Goal: Browse casually: Explore the website without a specific task or goal

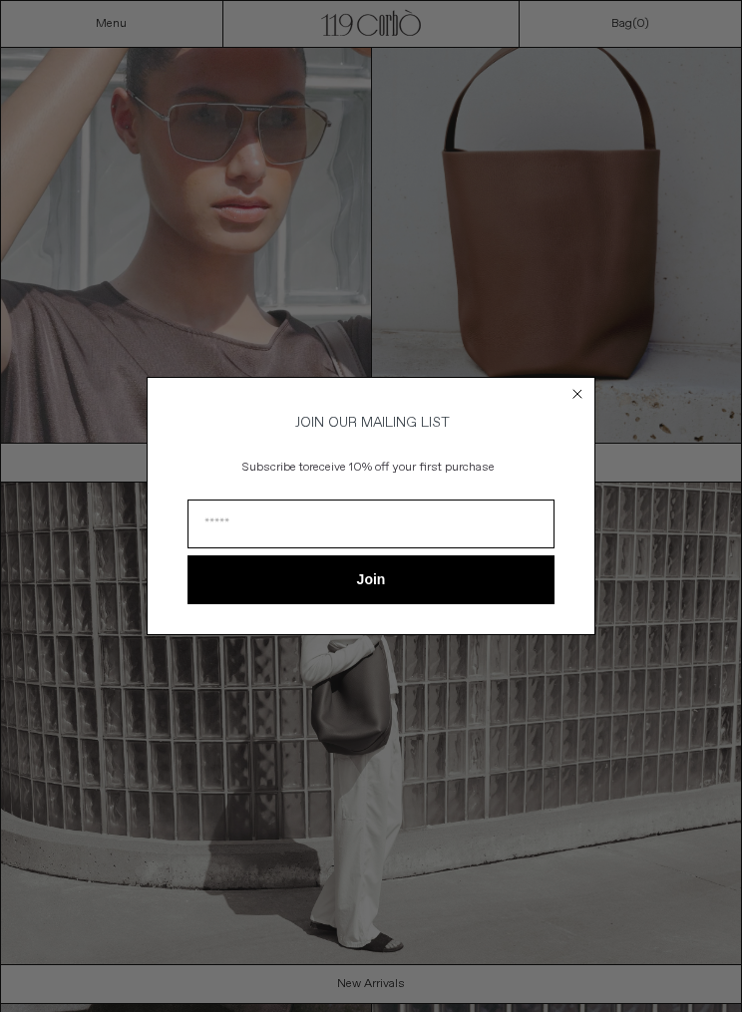
click at [567, 399] on form "JOIN OUR MAILING LIST Subscribe to receive 10% off your first purchase Join ***…" at bounding box center [371, 505] width 449 height 257
click at [584, 384] on icon "Close dialog" at bounding box center [578, 394] width 20 height 20
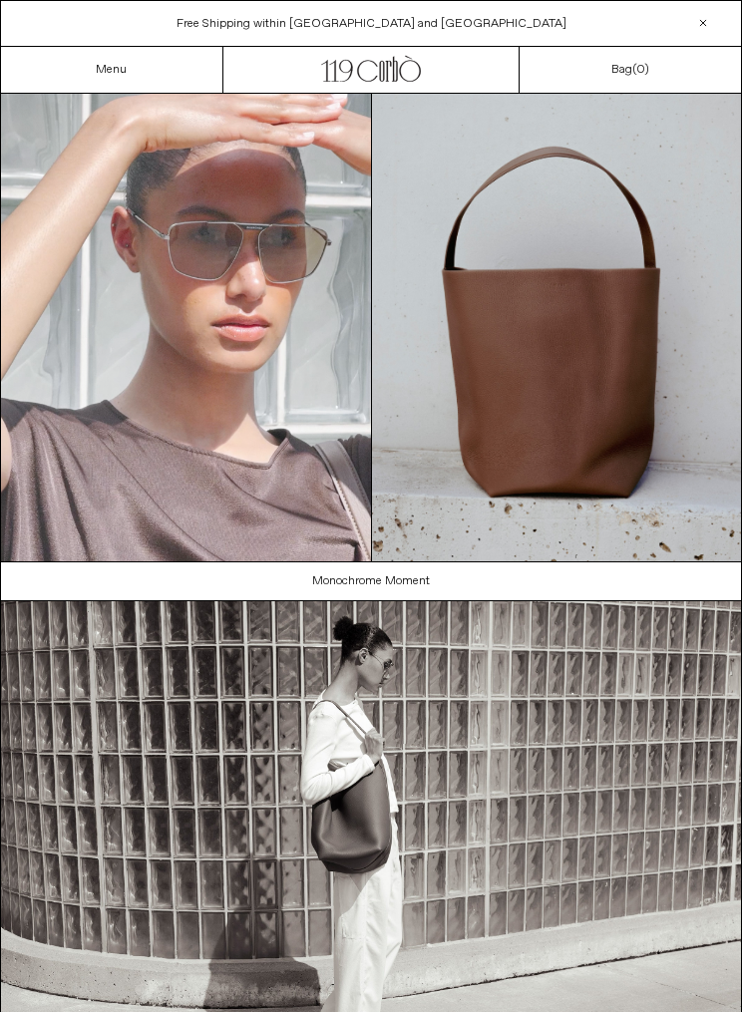
click at [121, 74] on link "Menu" at bounding box center [111, 70] width 31 height 16
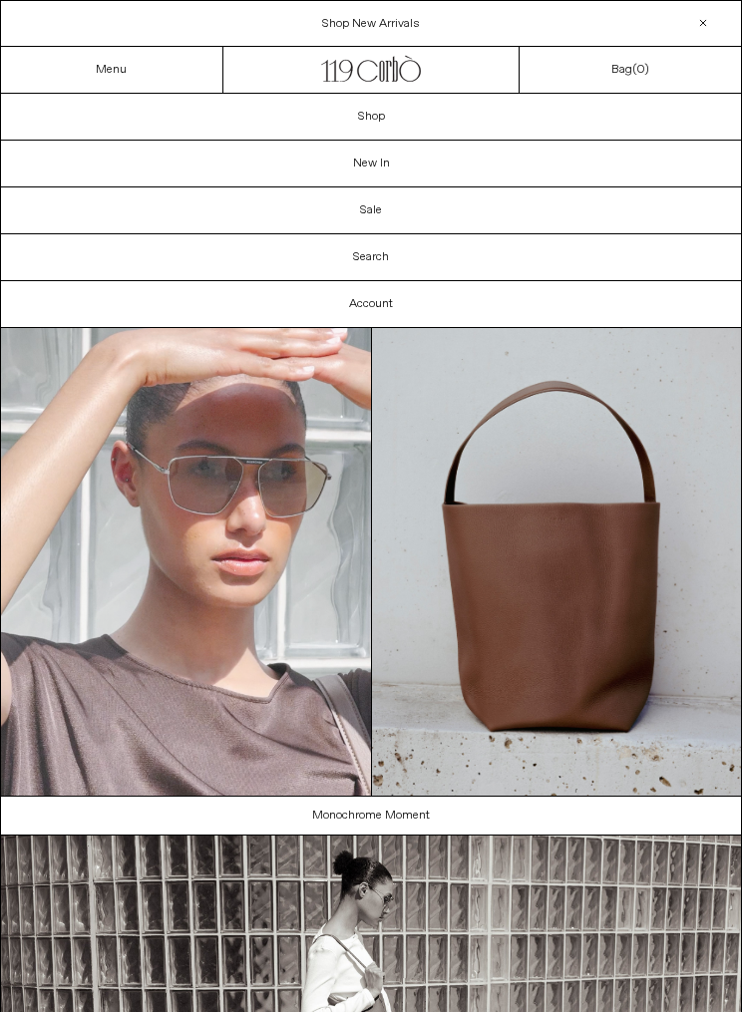
click at [417, 168] on link "New In" at bounding box center [371, 164] width 740 height 46
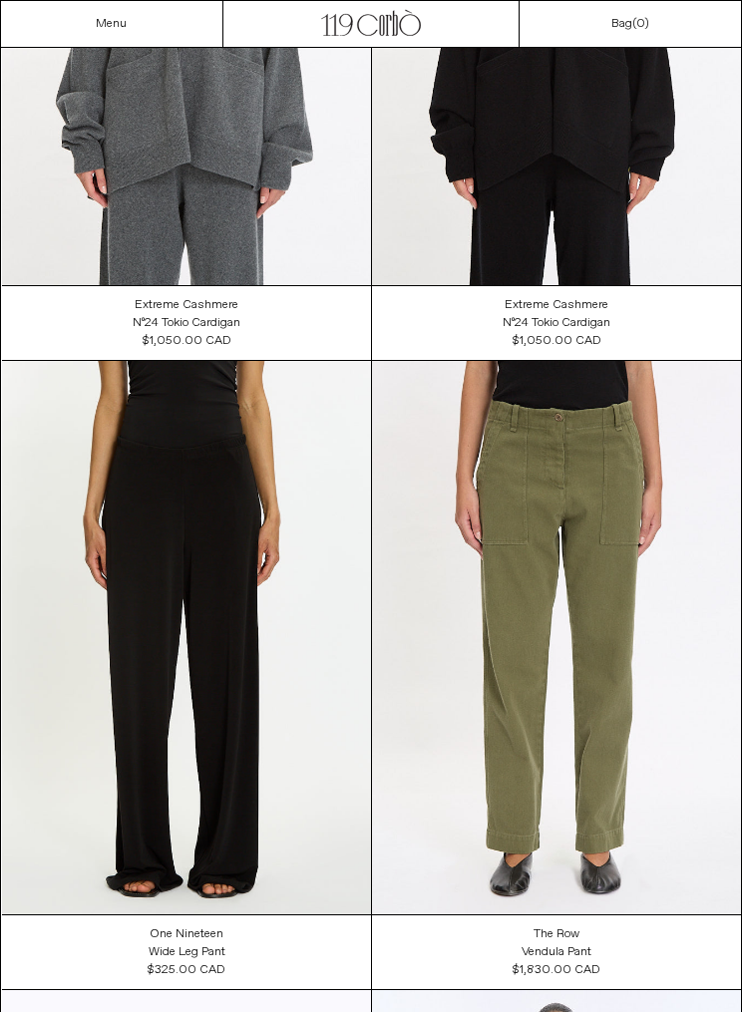
scroll to position [6707, 0]
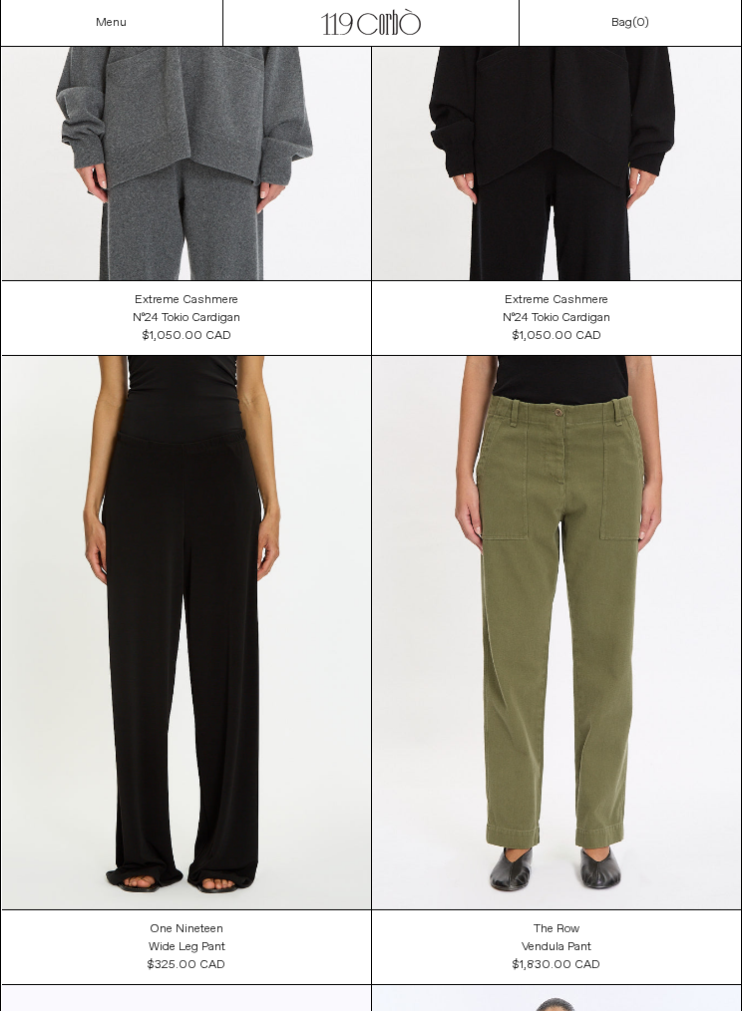
click at [379, 595] on at bounding box center [556, 634] width 369 height 554
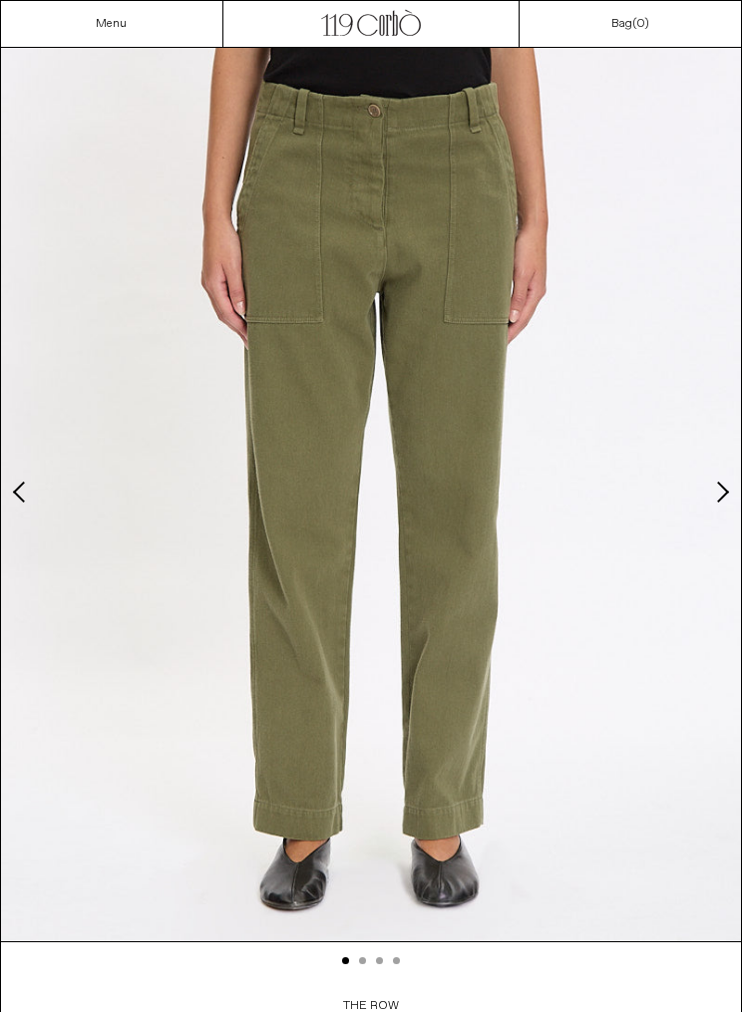
scroll to position [116, 0]
click at [110, 21] on link "Menu" at bounding box center [111, 24] width 31 height 16
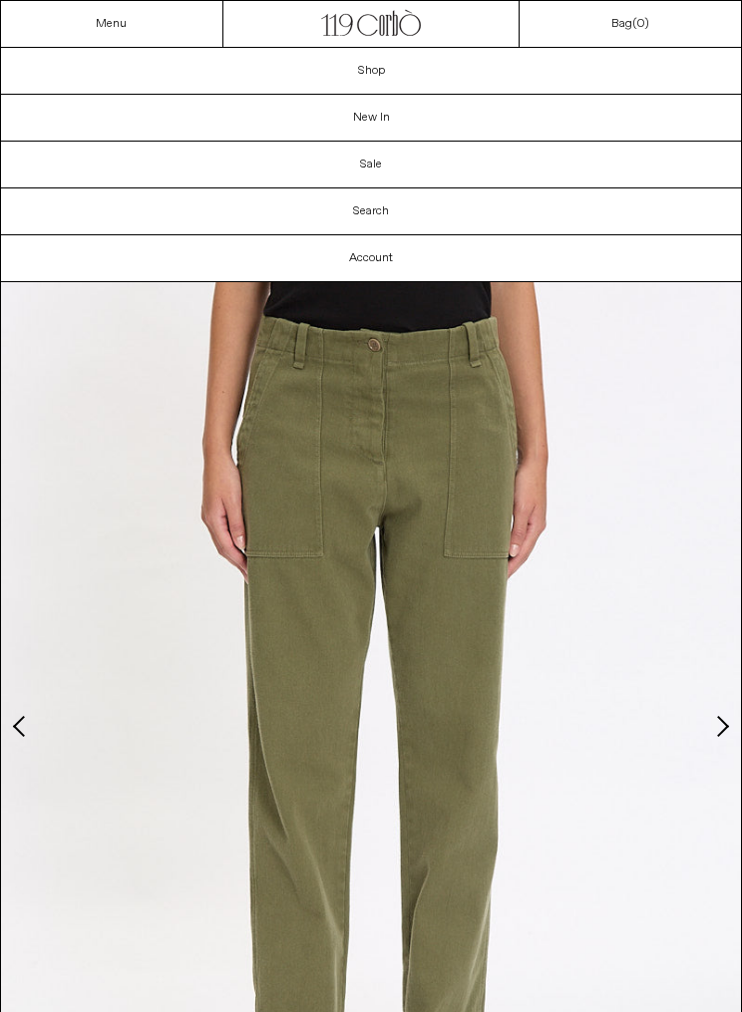
click at [379, 66] on link "Shop" at bounding box center [371, 71] width 740 height 46
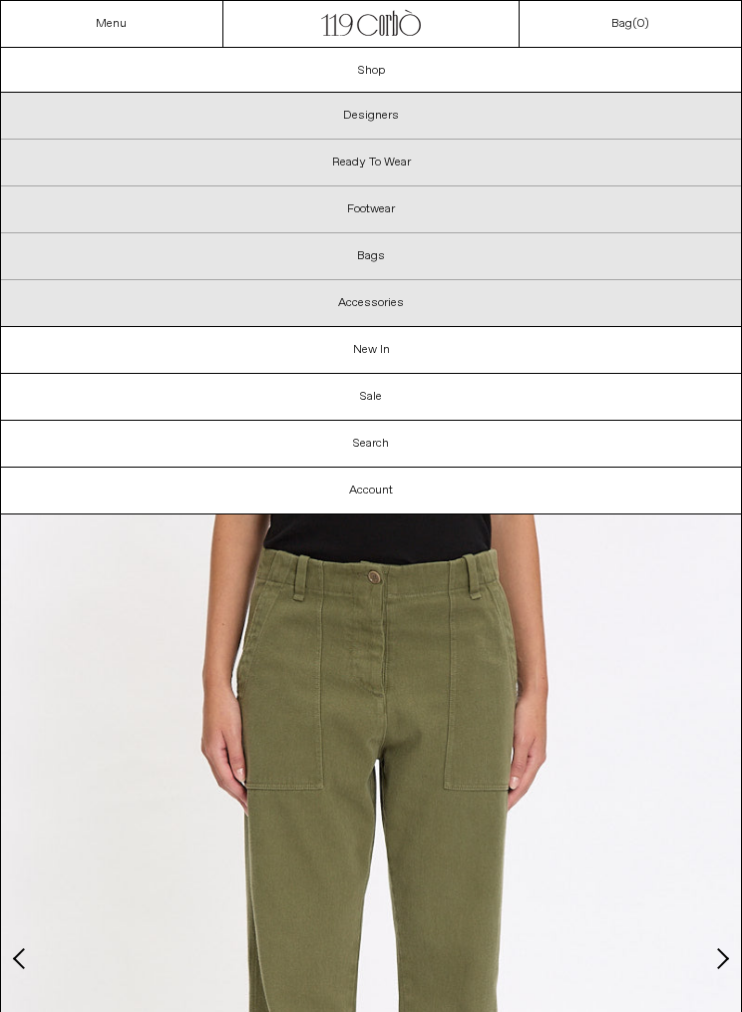
click at [384, 110] on p "Designers" at bounding box center [371, 116] width 740 height 47
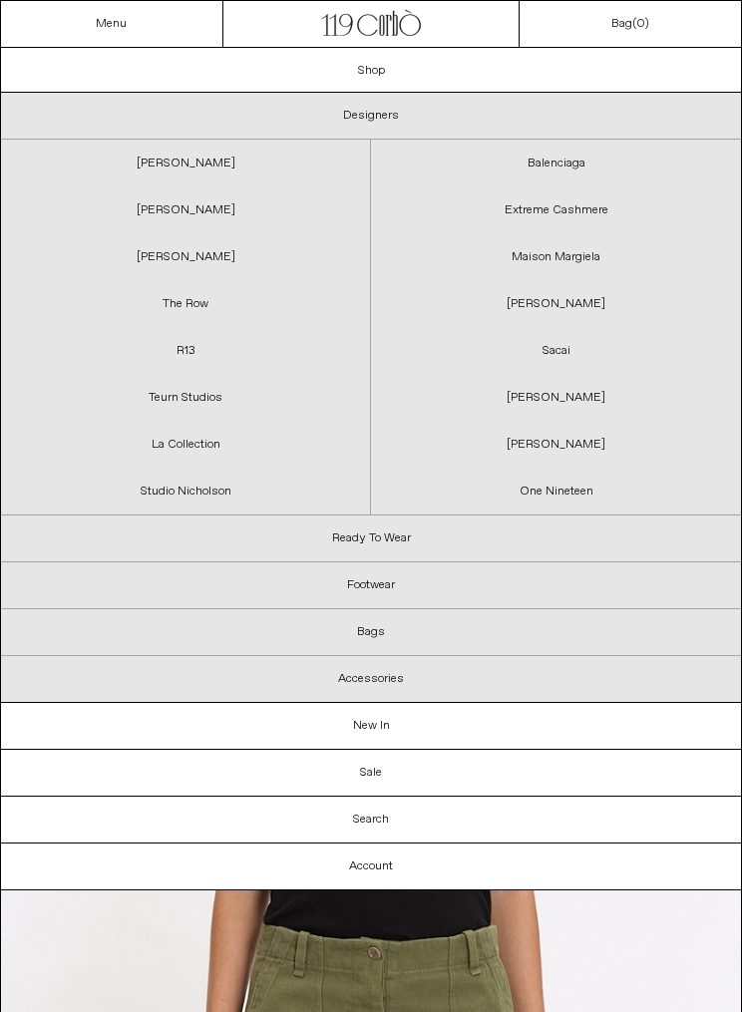
scroll to position [0, 0]
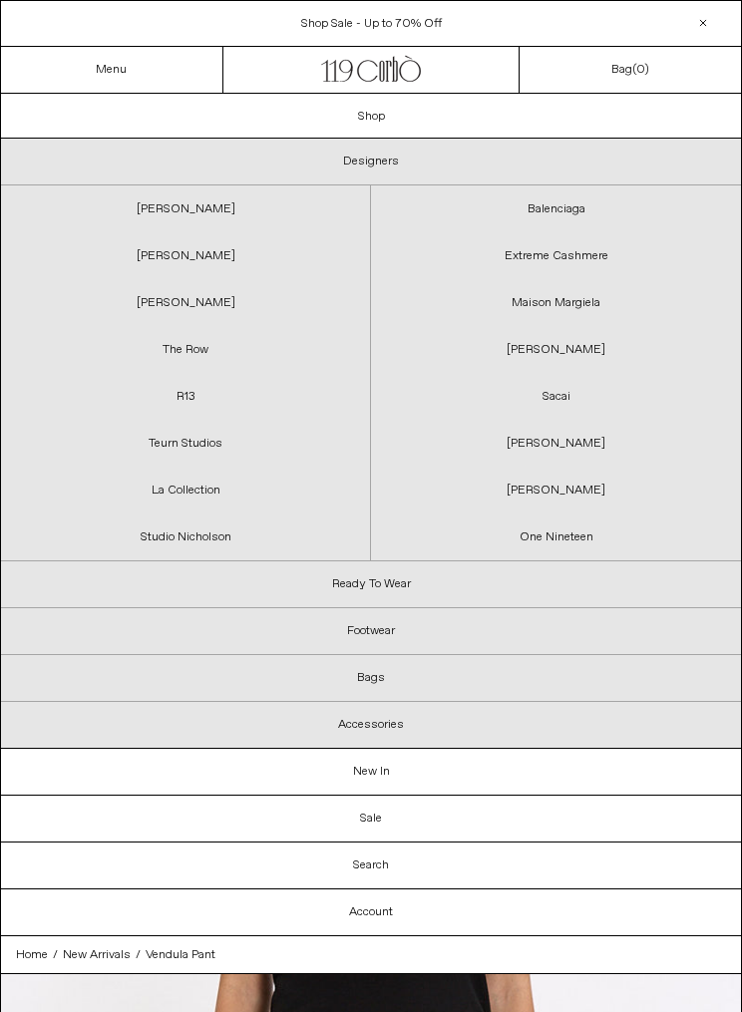
click at [549, 408] on link "Sacai" at bounding box center [556, 396] width 370 height 47
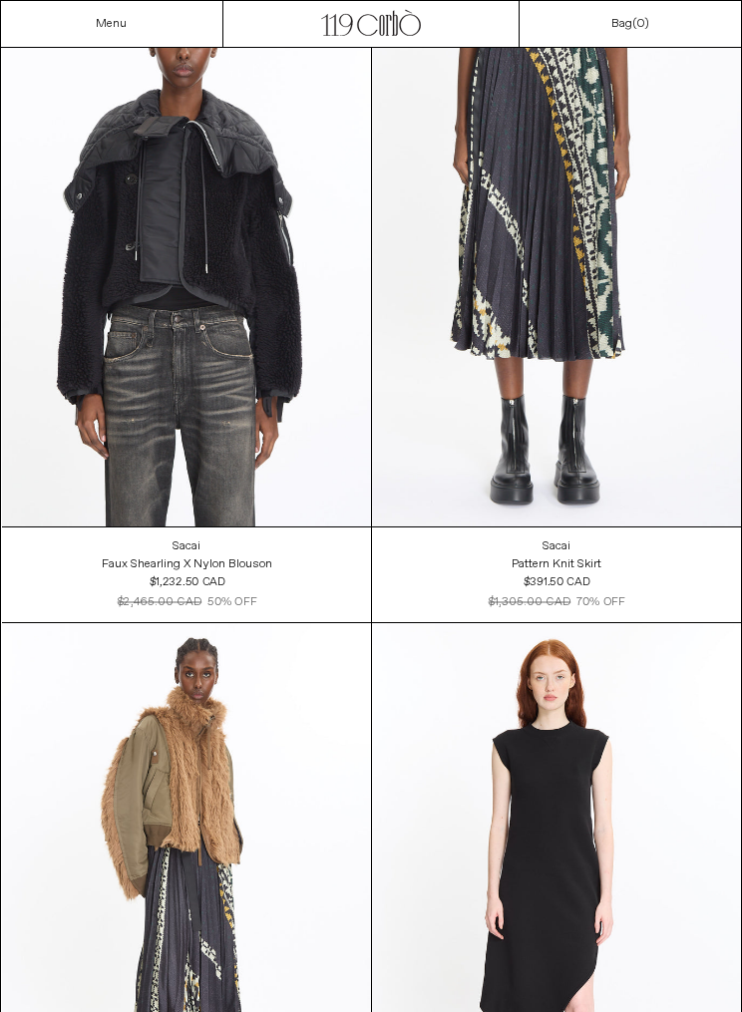
scroll to position [4070, 0]
click at [571, 559] on div "Pattern Knit Skirt" at bounding box center [557, 565] width 90 height 17
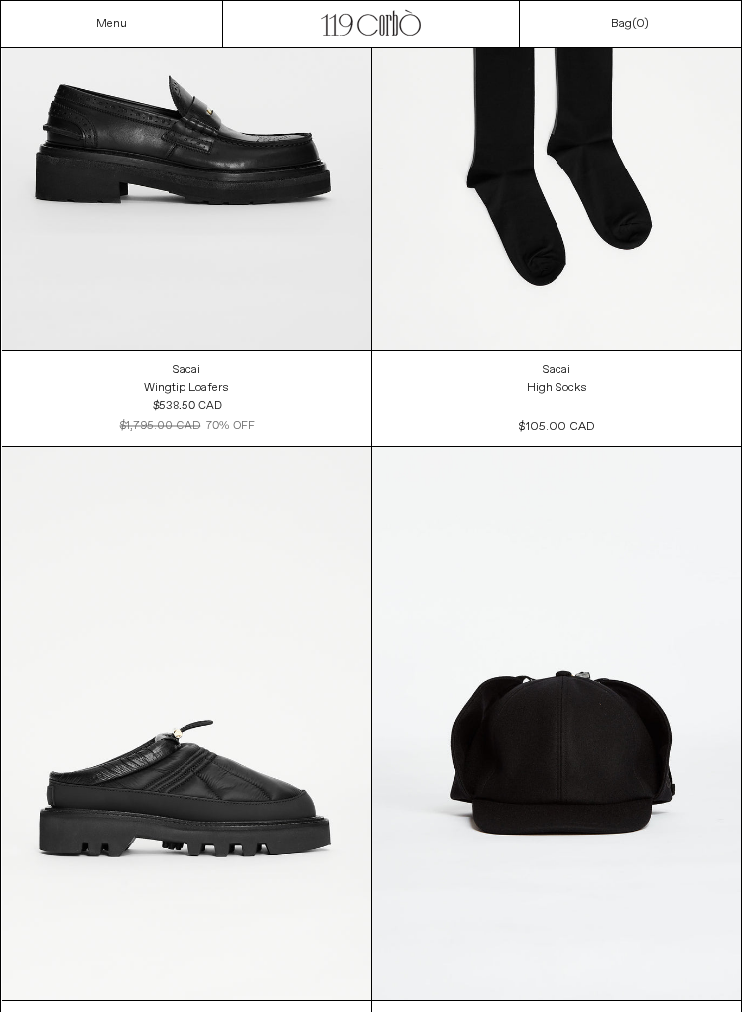
scroll to position [6845, 0]
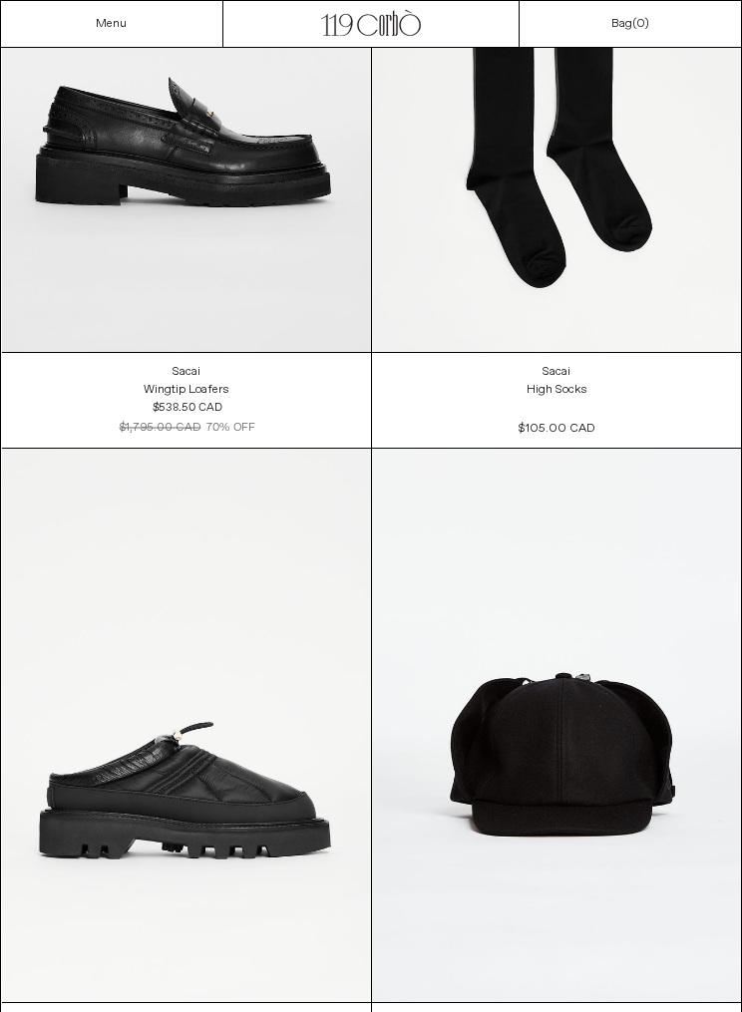
click at [108, 28] on link "Menu" at bounding box center [111, 24] width 31 height 16
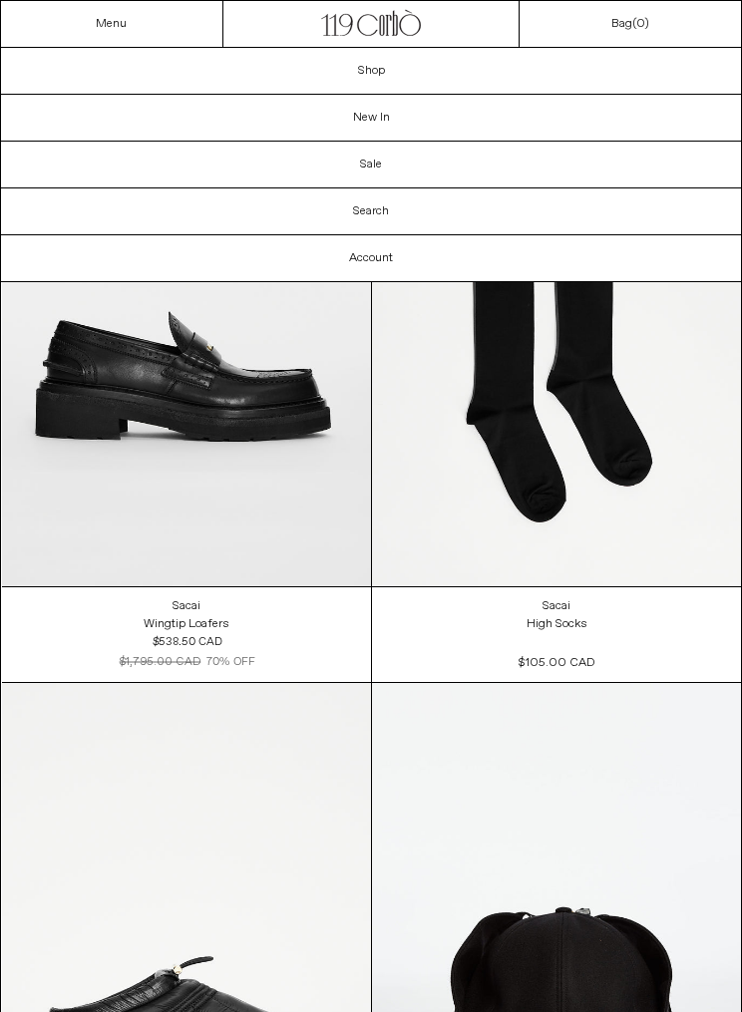
click at [414, 58] on link "Shop" at bounding box center [371, 71] width 740 height 46
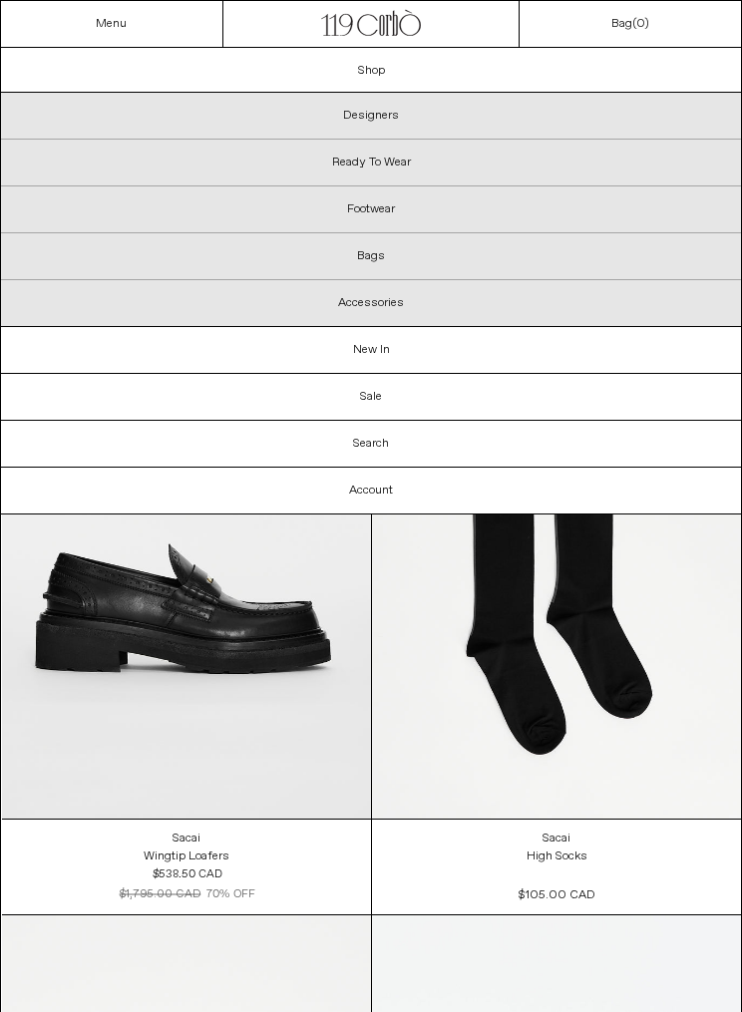
click at [455, 162] on p "Ready To Wear" at bounding box center [371, 163] width 740 height 47
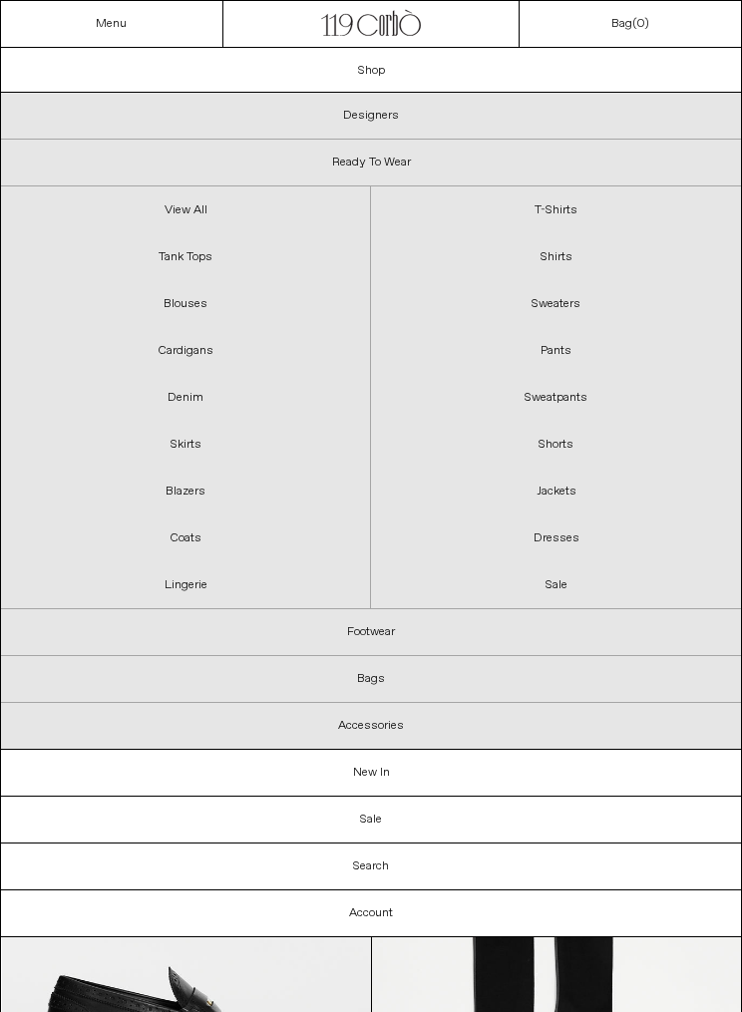
click at [208, 486] on link "Blazers" at bounding box center [185, 491] width 369 height 47
click at [212, 386] on link "Denim" at bounding box center [185, 397] width 369 height 47
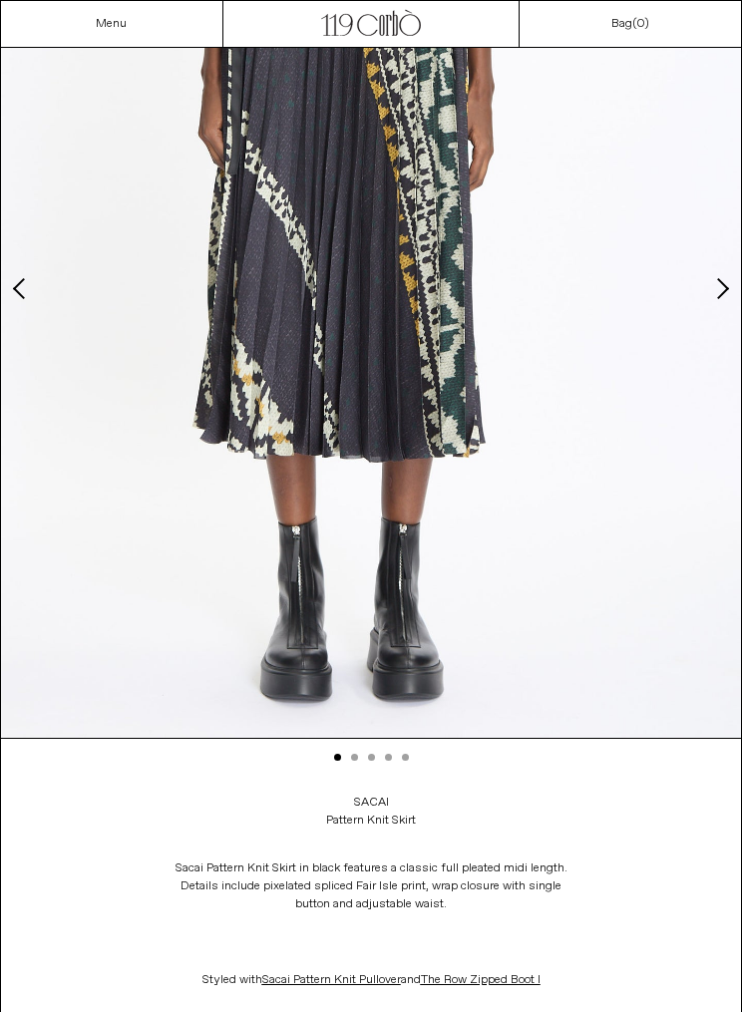
scroll to position [288, 0]
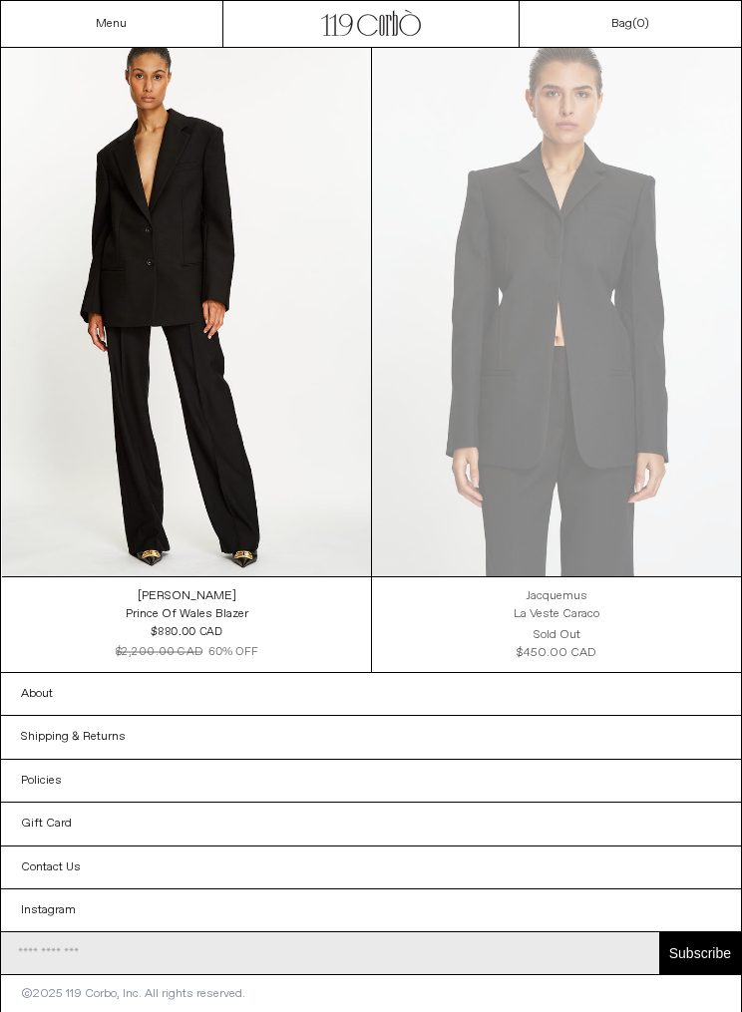
scroll to position [1398, 0]
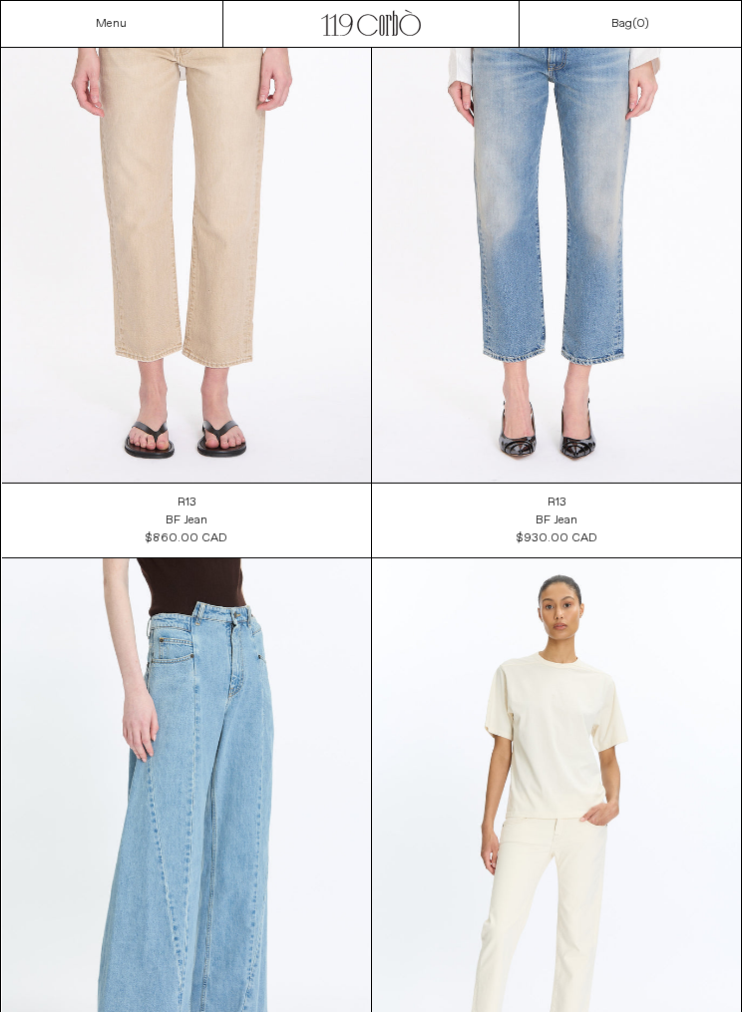
scroll to position [2100, 0]
